Goal: Task Accomplishment & Management: Use online tool/utility

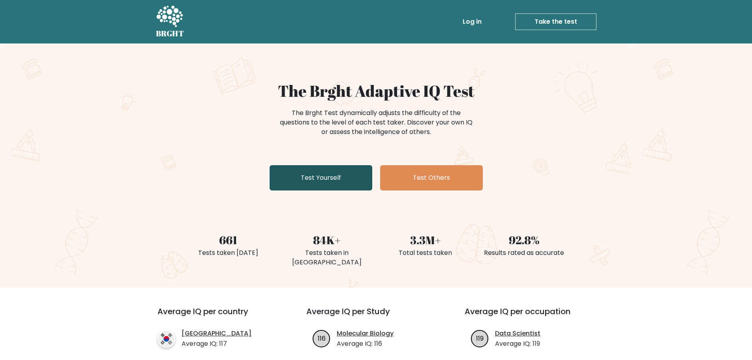
click at [338, 178] on link "Test Yourself" at bounding box center [321, 177] width 103 height 25
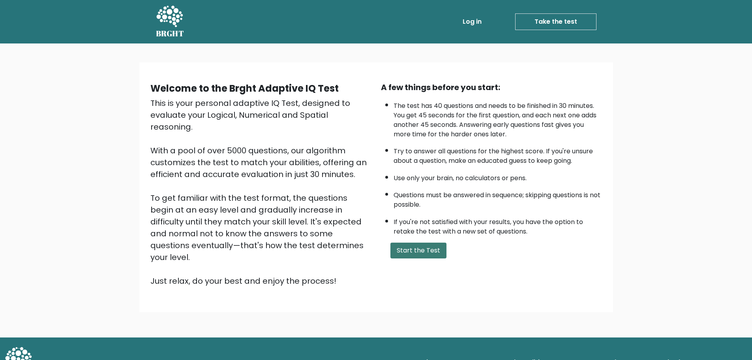
click at [396, 244] on button "Start the Test" at bounding box center [418, 250] width 56 height 16
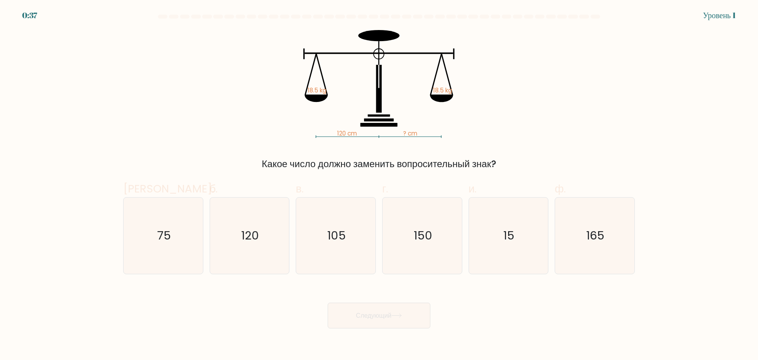
click at [574, 118] on div "120 cm ? cm 18.5 kg 18.5 kg Какое число должно заменить вопросительный знак?" at bounding box center [378, 100] width 521 height 141
click at [238, 230] on icon "120" at bounding box center [249, 235] width 76 height 76
click at [379, 185] on input "б. 120" at bounding box center [379, 182] width 0 height 5
radio input "true"
click at [377, 316] on font "Следующий" at bounding box center [374, 315] width 36 height 9
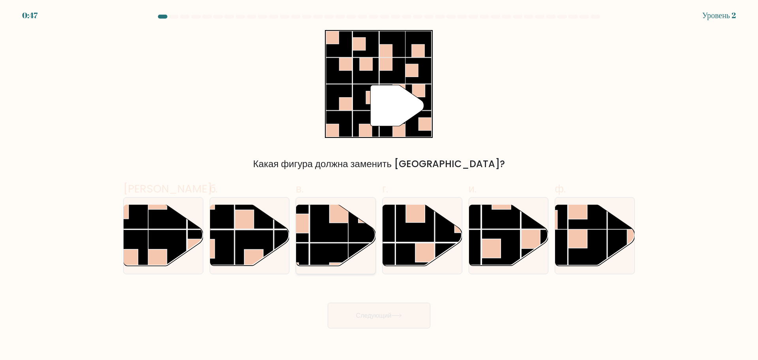
click at [342, 220] on rect at bounding box center [339, 212] width 19 height 19
click at [379, 185] on input "в." at bounding box center [379, 182] width 0 height 5
radio input "true"
click at [392, 313] on font "Следующий" at bounding box center [374, 315] width 36 height 9
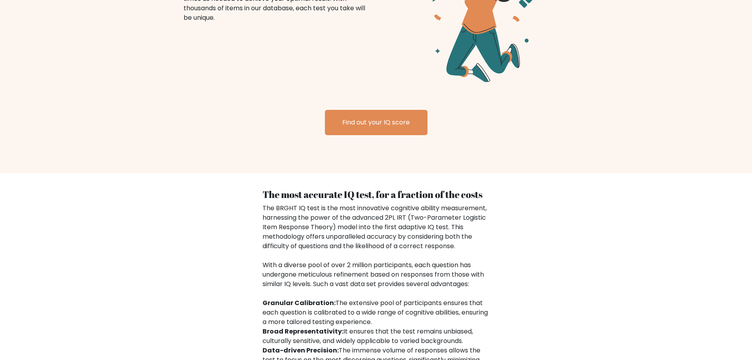
scroll to position [953, 0]
